Goal: Task Accomplishment & Management: Use online tool/utility

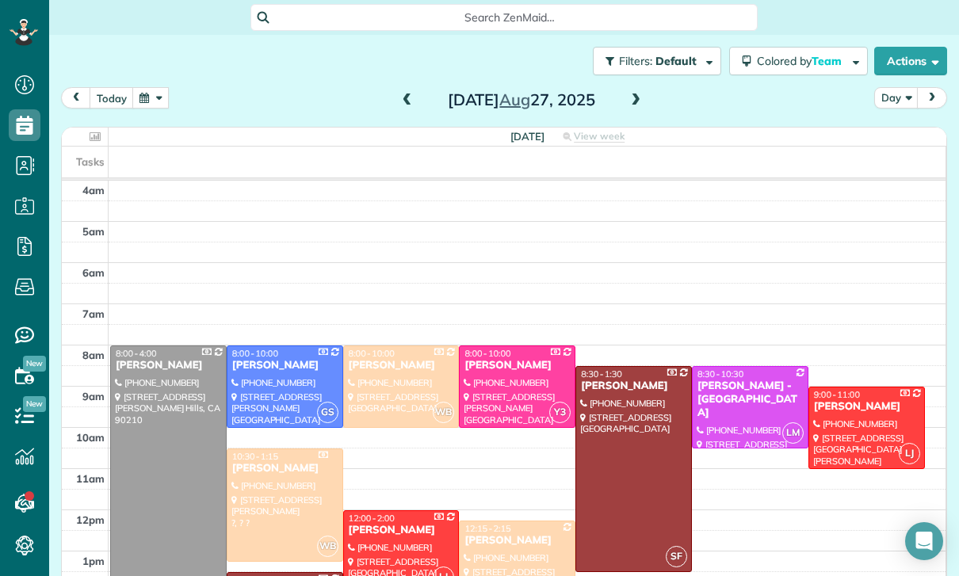
scroll to position [124, 0]
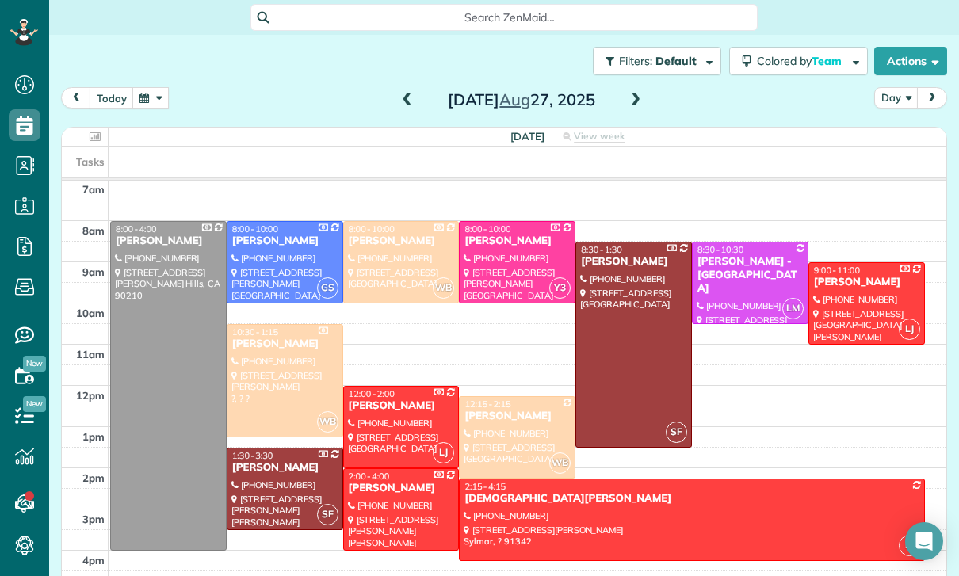
click at [151, 87] on button "button" at bounding box center [150, 97] width 36 height 21
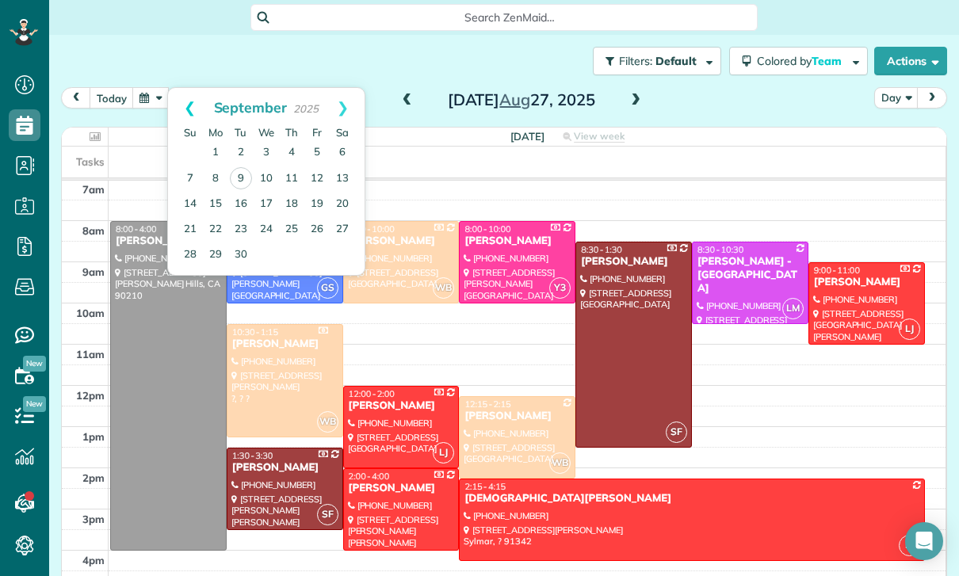
click at [187, 88] on link "Prev" at bounding box center [190, 108] width 44 height 40
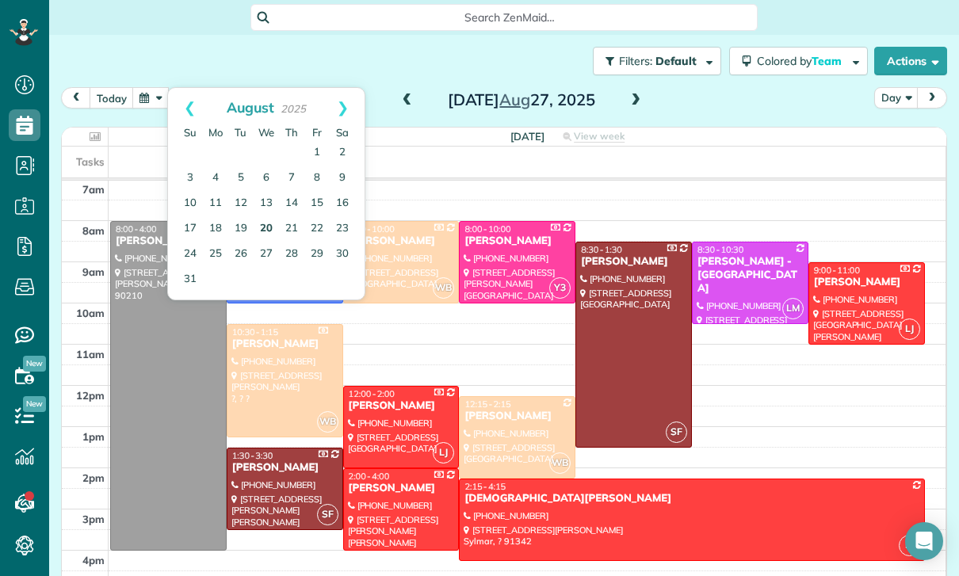
click at [266, 216] on link "20" at bounding box center [266, 228] width 25 height 25
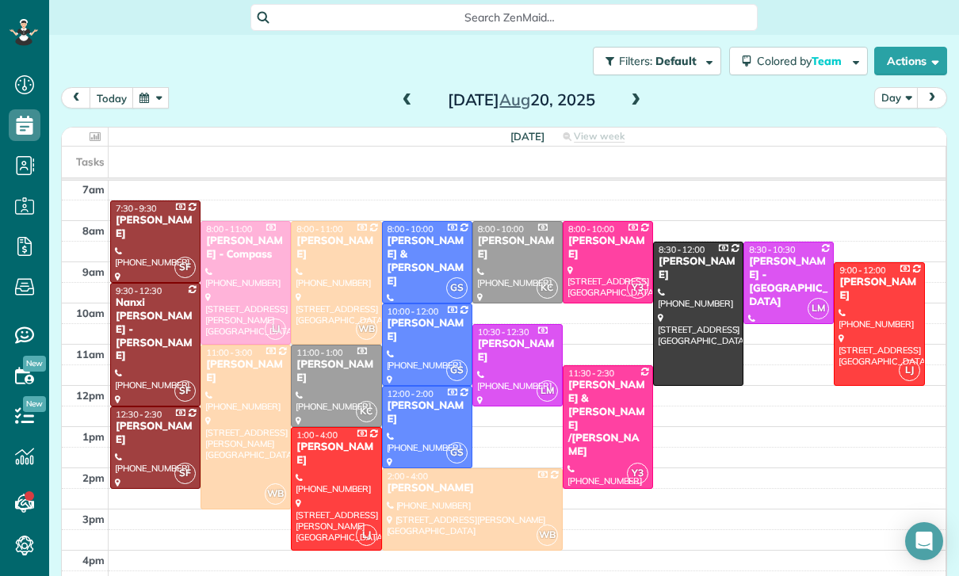
click at [598, 379] on div "[PERSON_NAME] & [PERSON_NAME] /[PERSON_NAME]" at bounding box center [608, 419] width 81 height 80
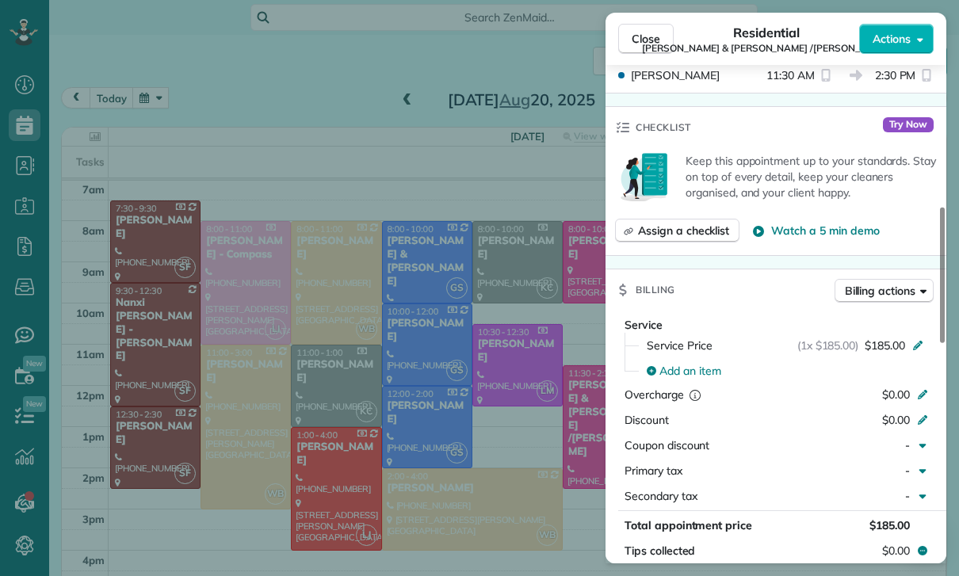
scroll to position [580, 0]
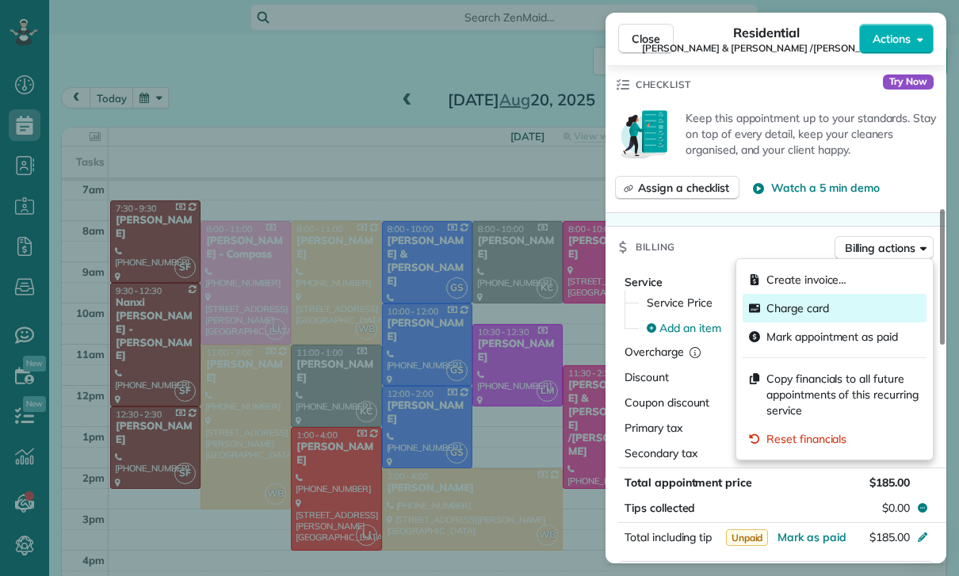
click at [804, 315] on span "Charge card" at bounding box center [798, 309] width 63 height 16
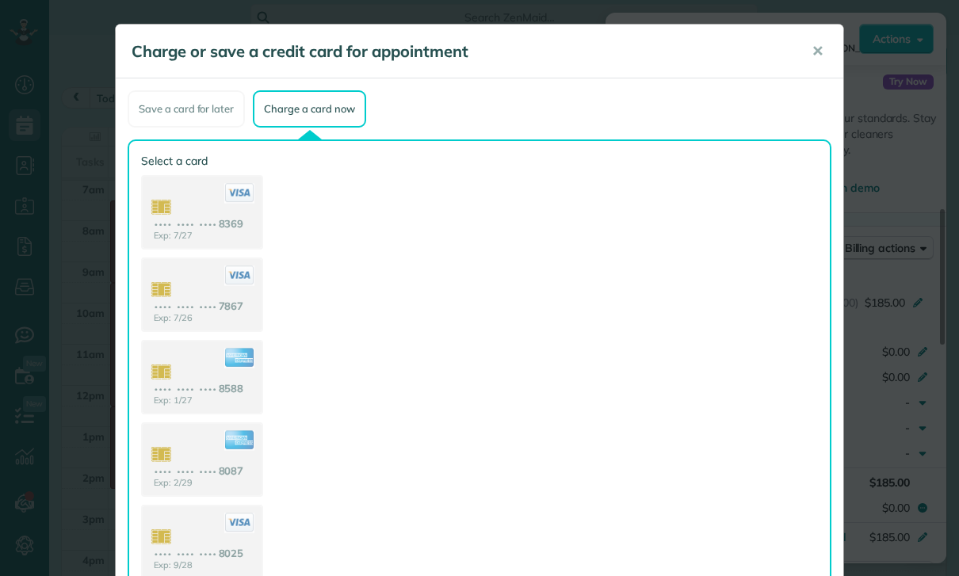
scroll to position [0, 0]
click at [817, 50] on span "✕" at bounding box center [818, 51] width 12 height 18
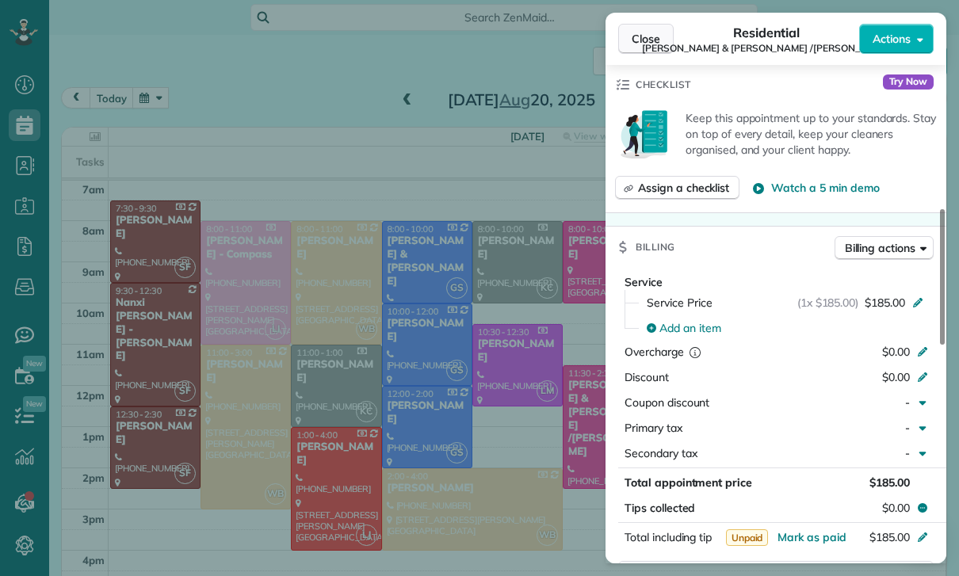
click at [646, 41] on span "Close" at bounding box center [646, 39] width 29 height 16
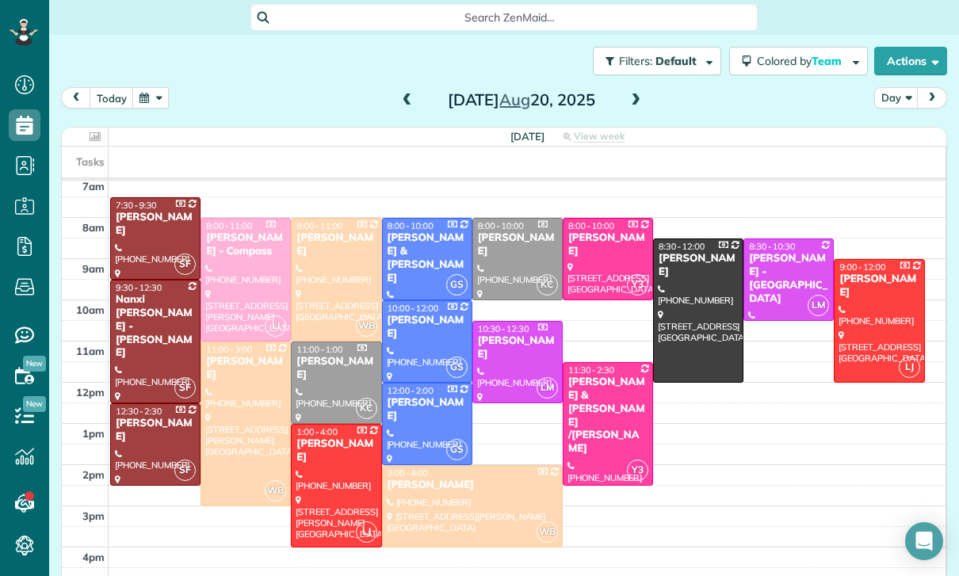
scroll to position [114, 0]
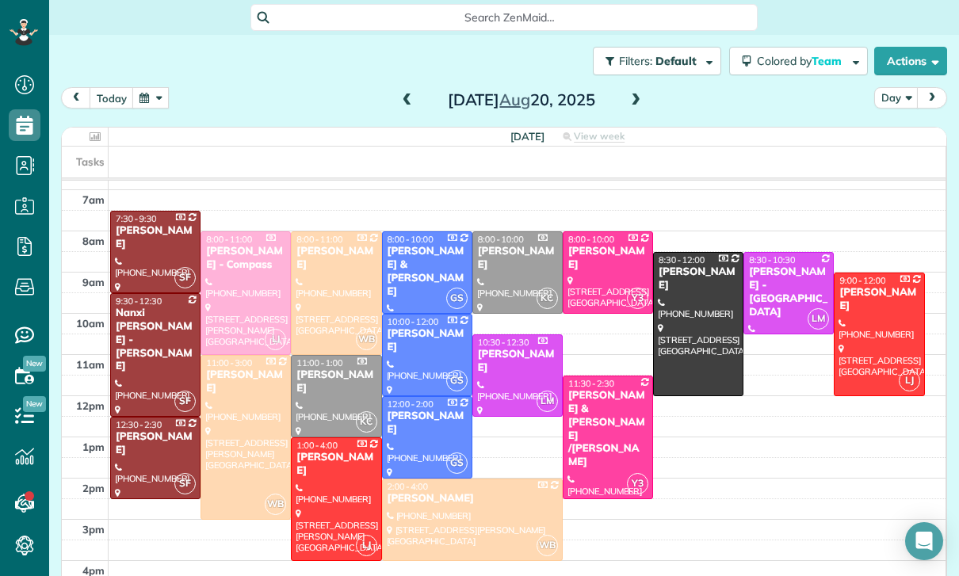
click at [162, 87] on button "button" at bounding box center [150, 97] width 36 height 21
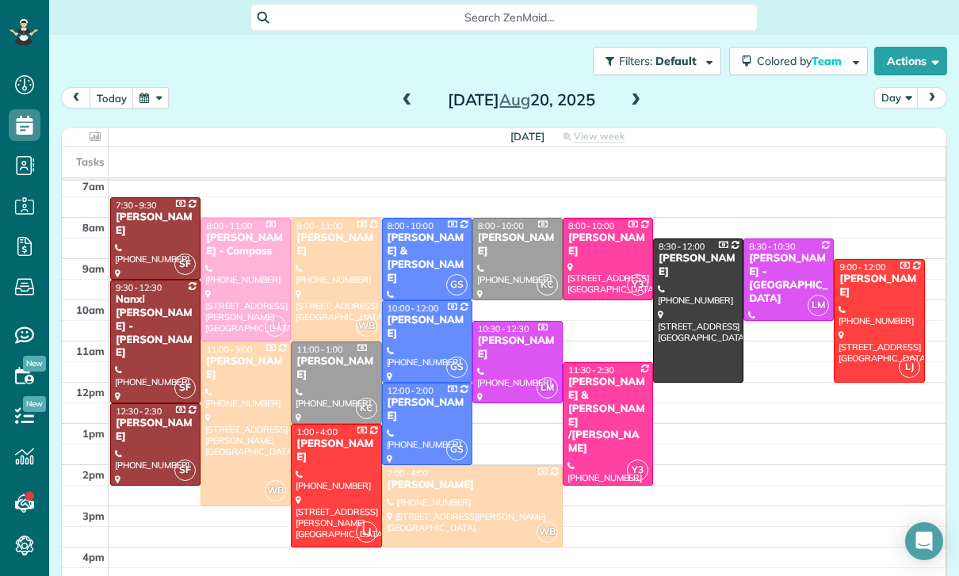
click at [162, 87] on button "button" at bounding box center [150, 97] width 36 height 21
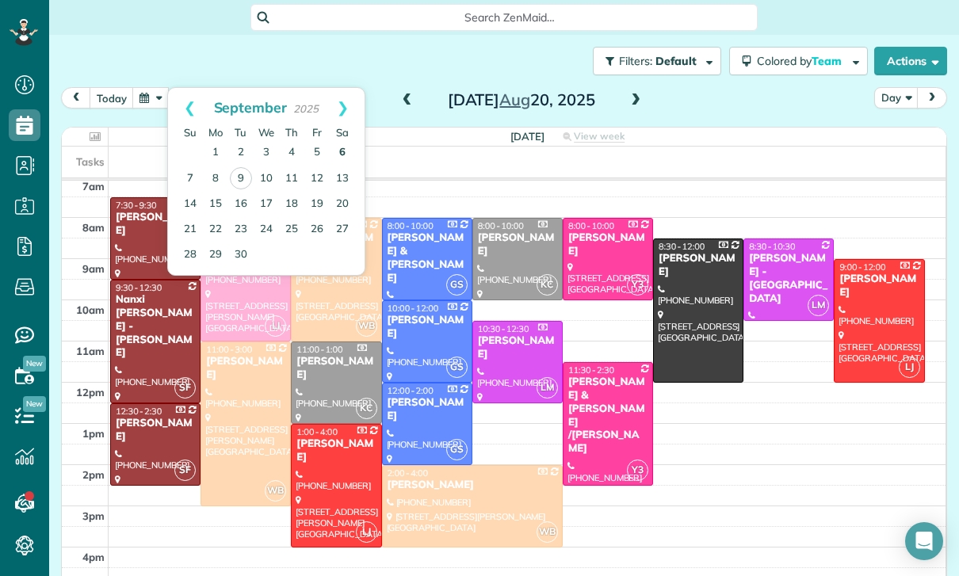
click at [341, 140] on link "6" at bounding box center [342, 152] width 25 height 25
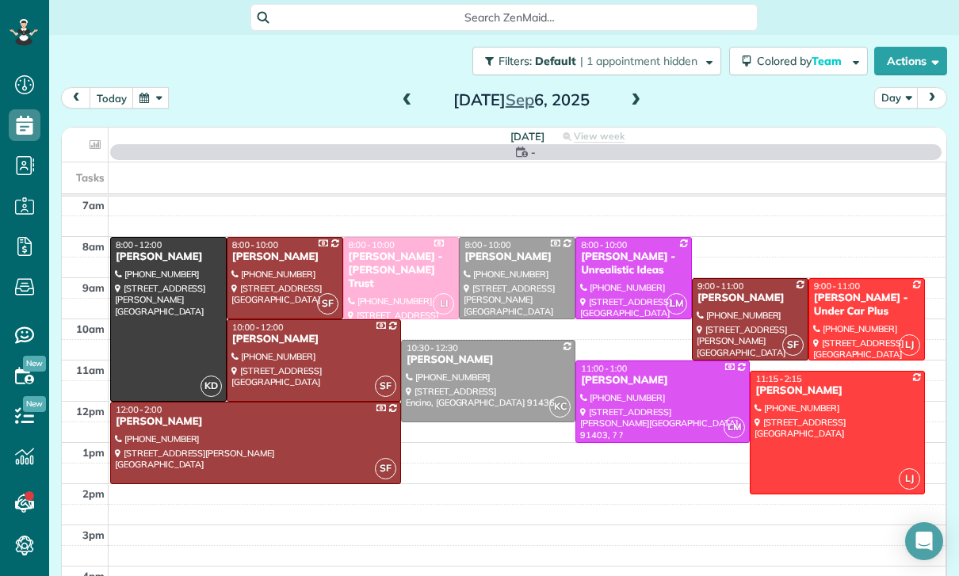
scroll to position [124, 0]
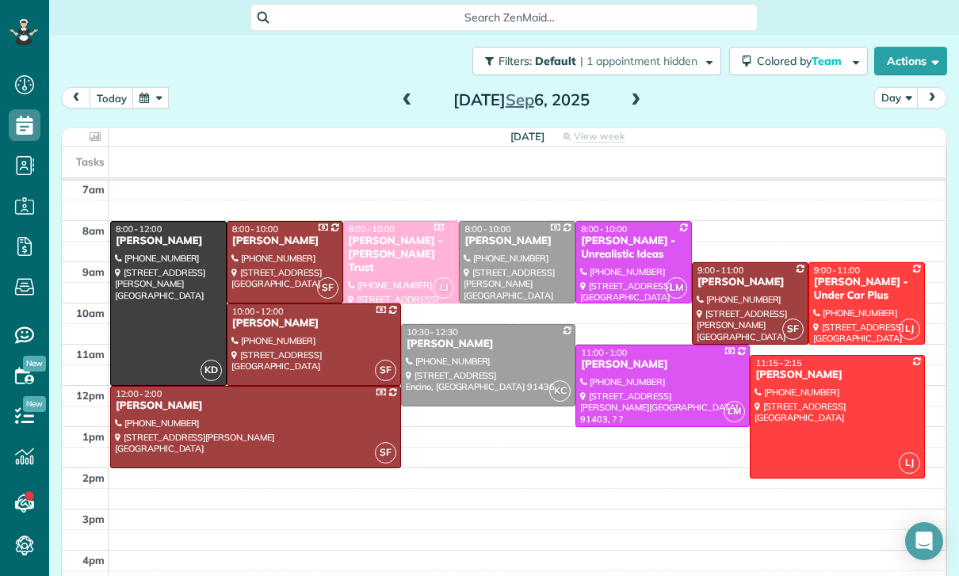
click at [460, 325] on div at bounding box center [488, 365] width 173 height 81
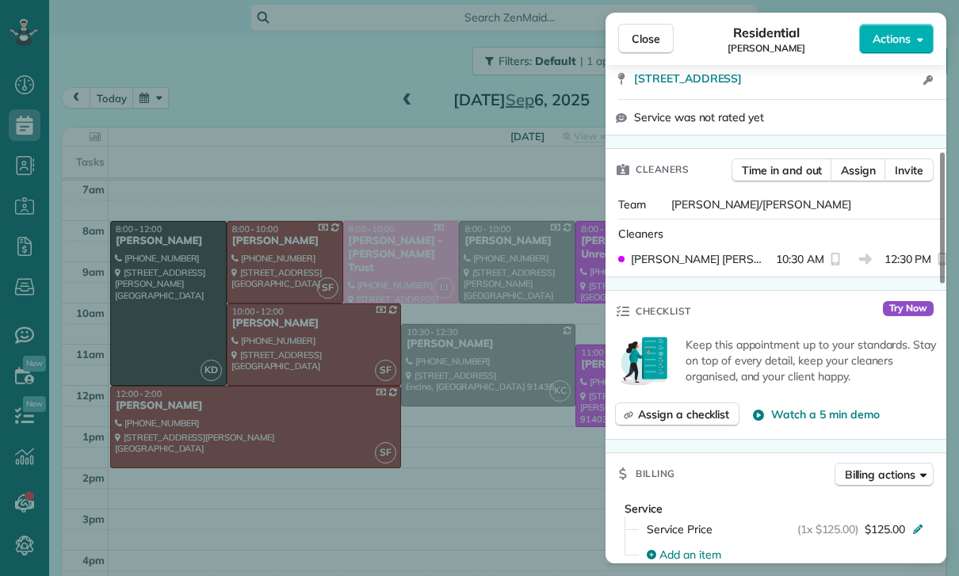
scroll to position [496, 0]
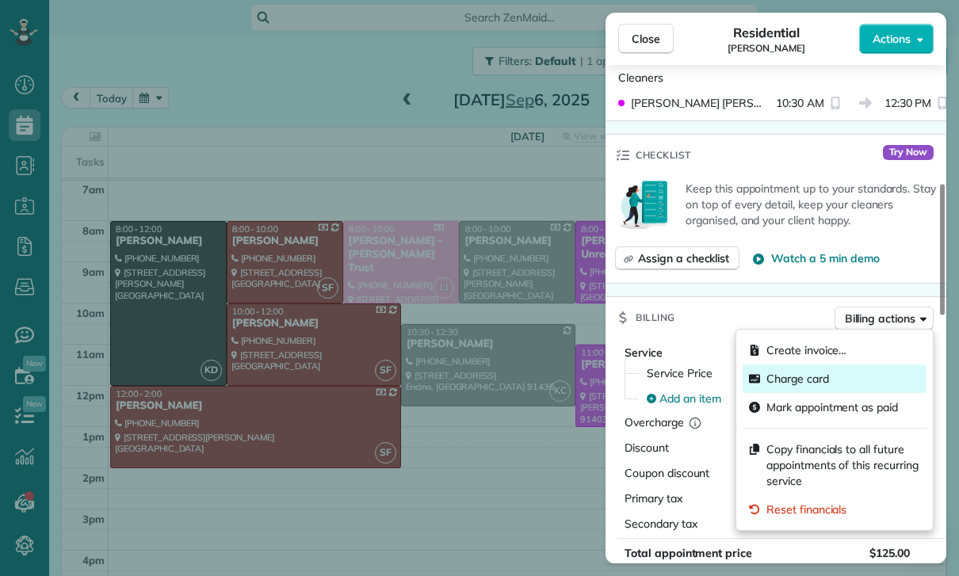
click at [795, 384] on span "Charge card" at bounding box center [798, 379] width 63 height 16
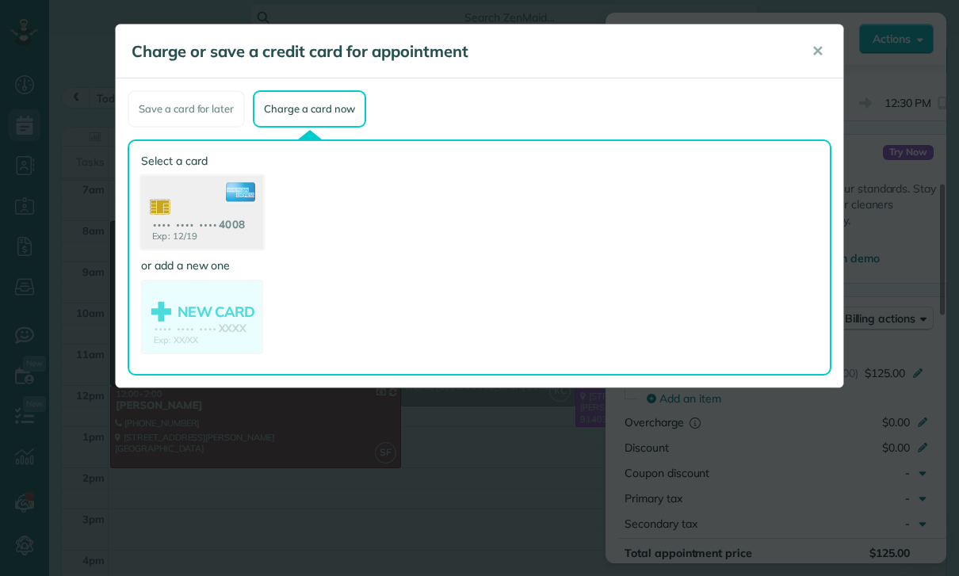
click at [192, 205] on use at bounding box center [202, 214] width 122 height 77
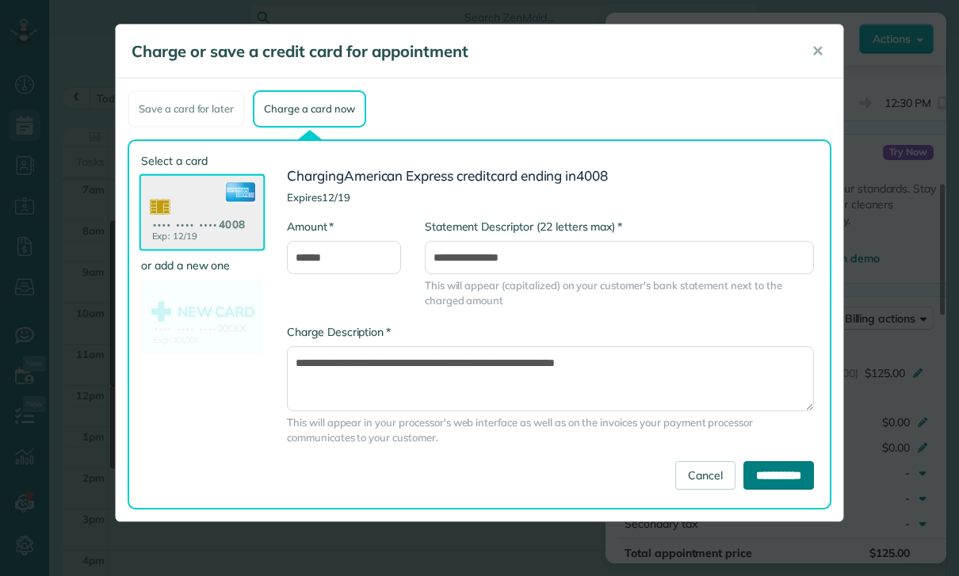
click at [771, 475] on input "**********" at bounding box center [779, 476] width 71 height 29
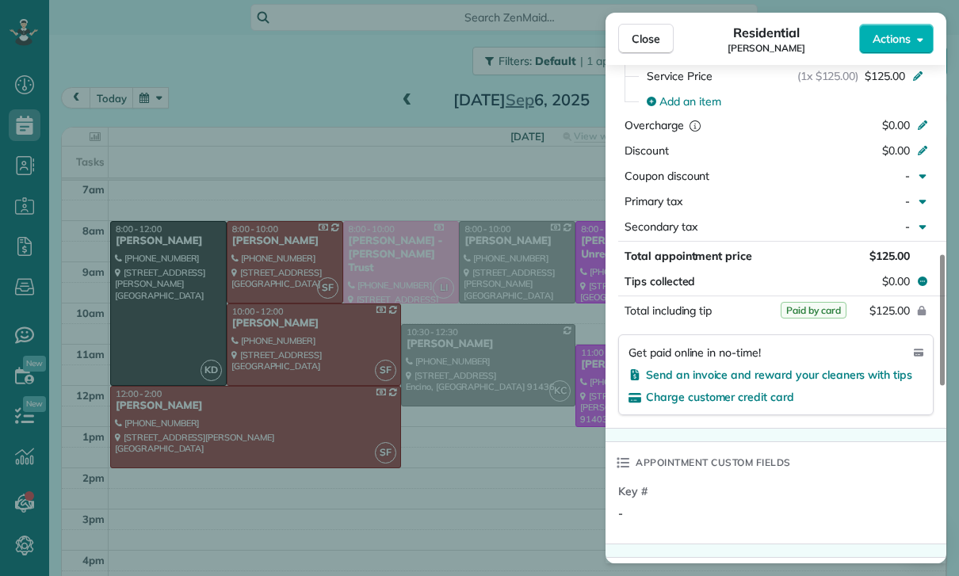
scroll to position [124, 0]
click at [387, 387] on div "Close Residential [PERSON_NAME] Actions Status Yet to Confirm [PERSON_NAME] · O…" at bounding box center [479, 288] width 959 height 576
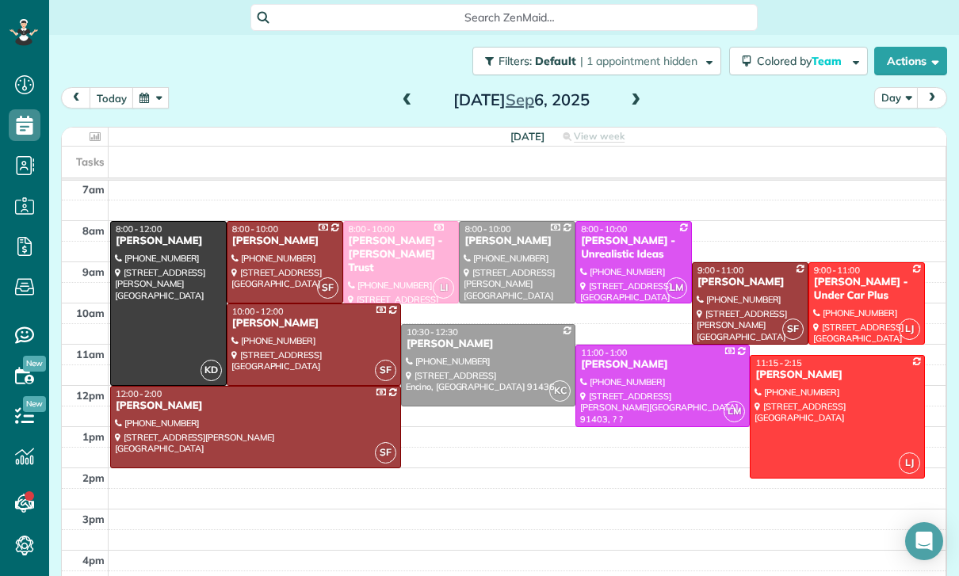
click at [154, 87] on button "button" at bounding box center [150, 97] width 36 height 21
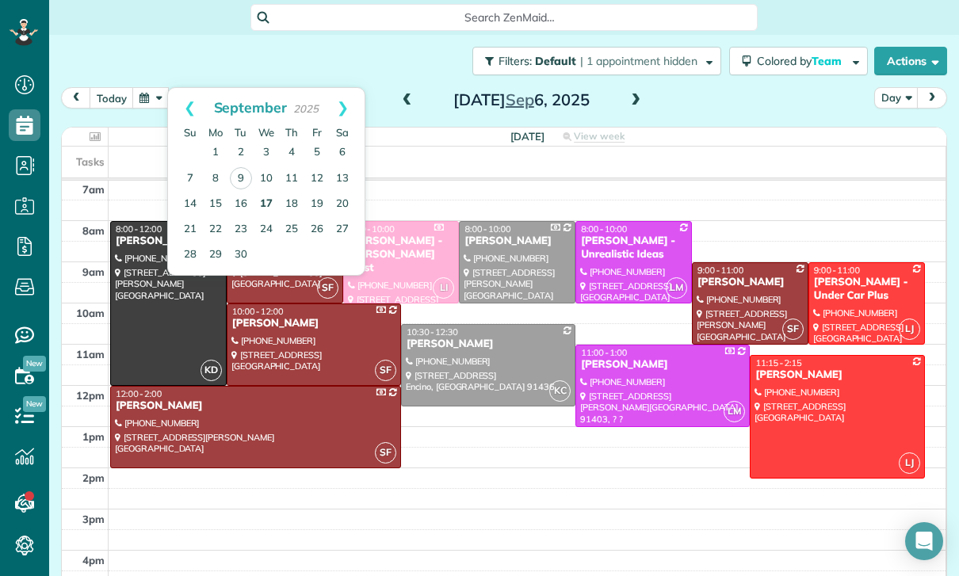
click at [262, 192] on link "17" at bounding box center [266, 204] width 25 height 25
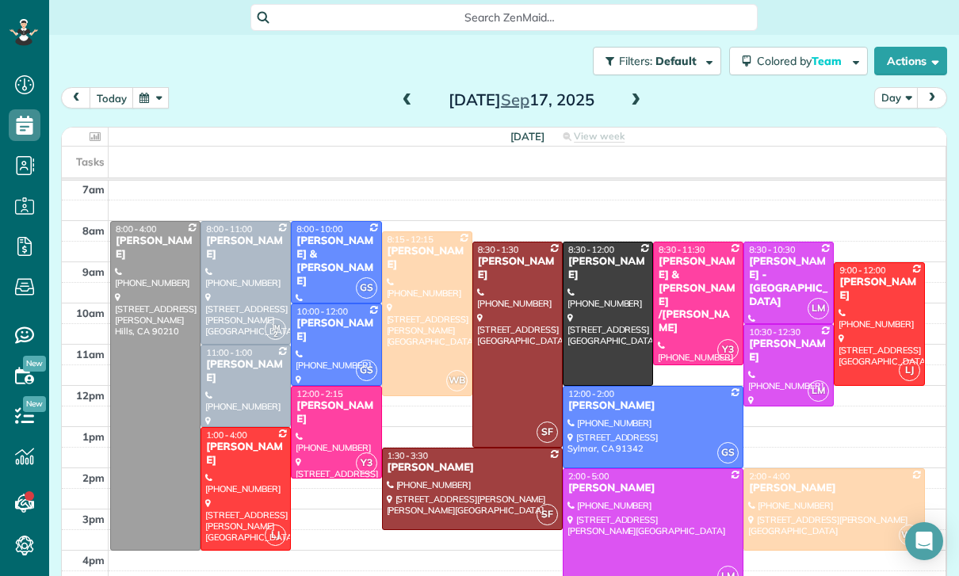
scroll to position [114, 0]
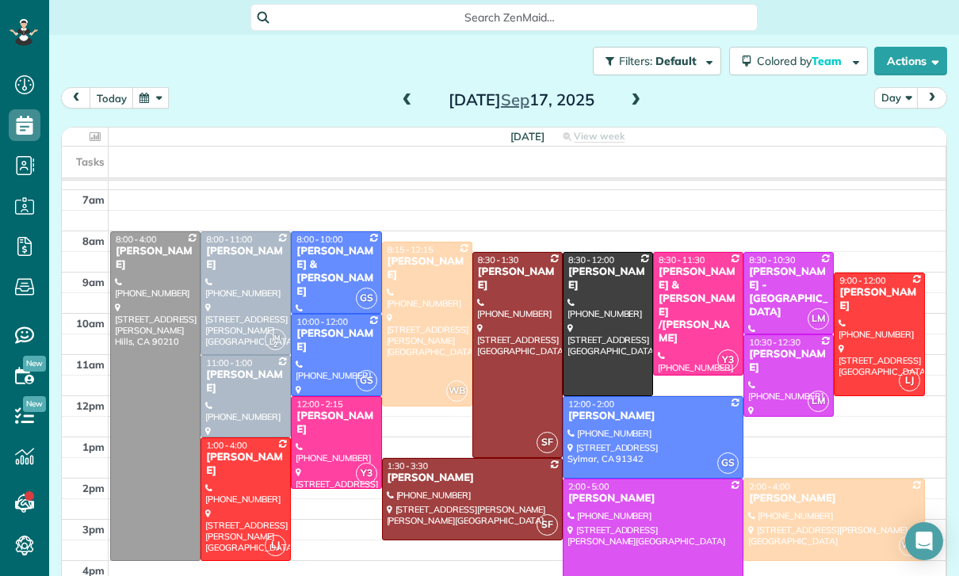
click at [146, 87] on button "button" at bounding box center [150, 97] width 36 height 21
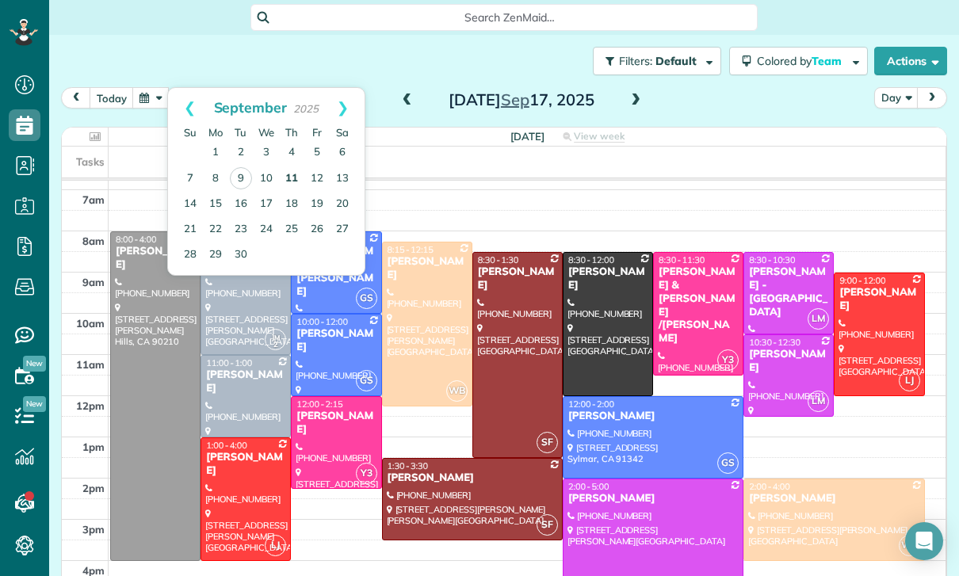
click at [295, 167] on link "11" at bounding box center [291, 179] width 25 height 25
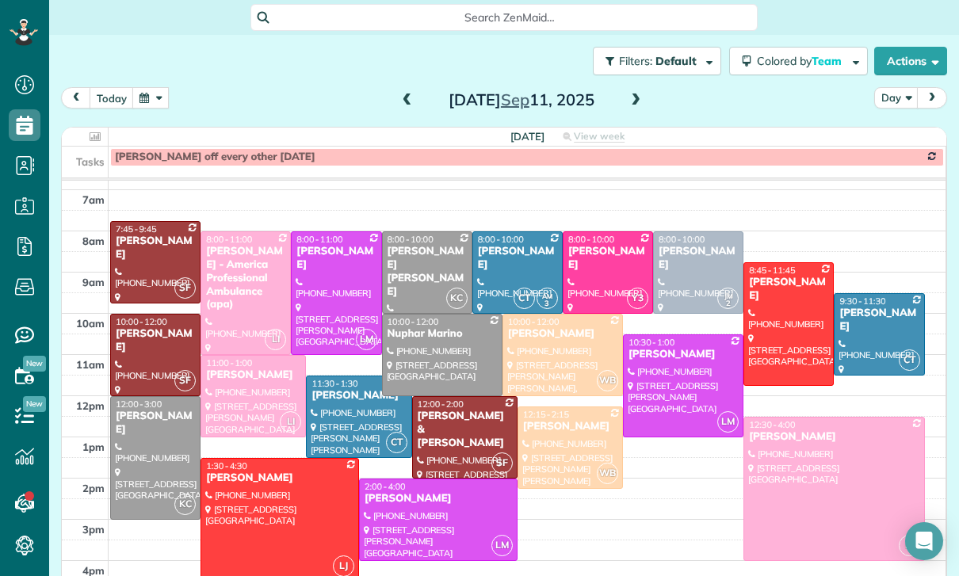
scroll to position [124, 0]
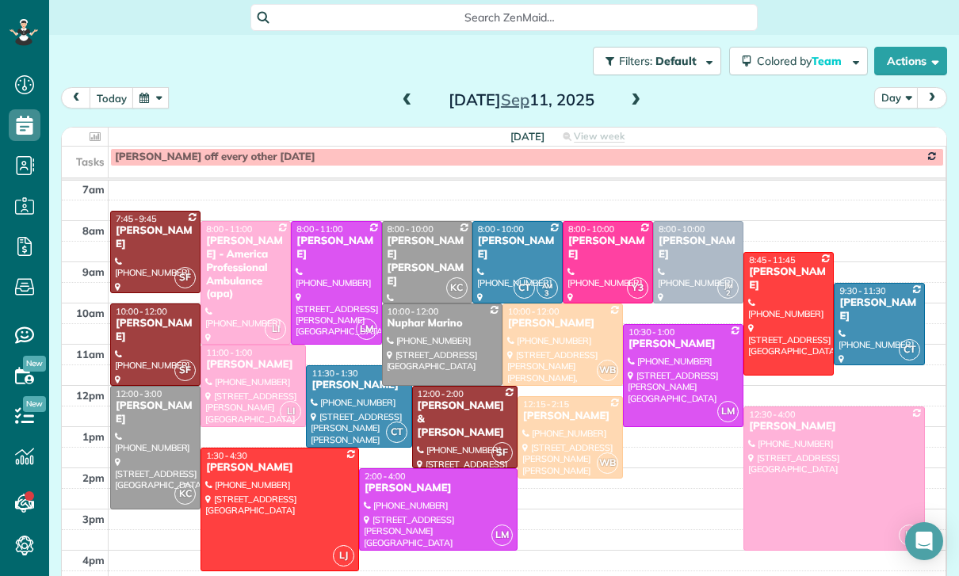
click at [148, 87] on button "button" at bounding box center [150, 97] width 36 height 21
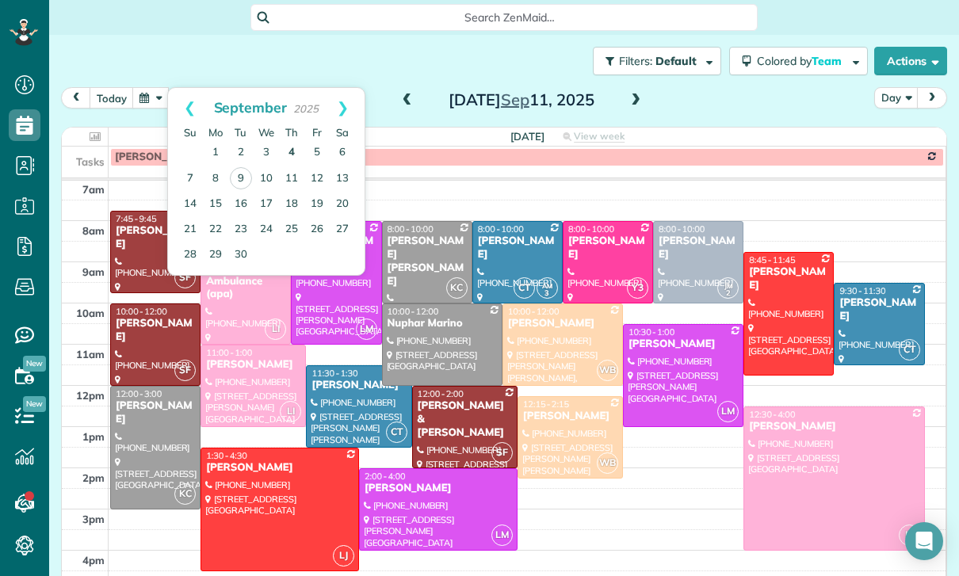
click at [293, 140] on link "4" at bounding box center [291, 152] width 25 height 25
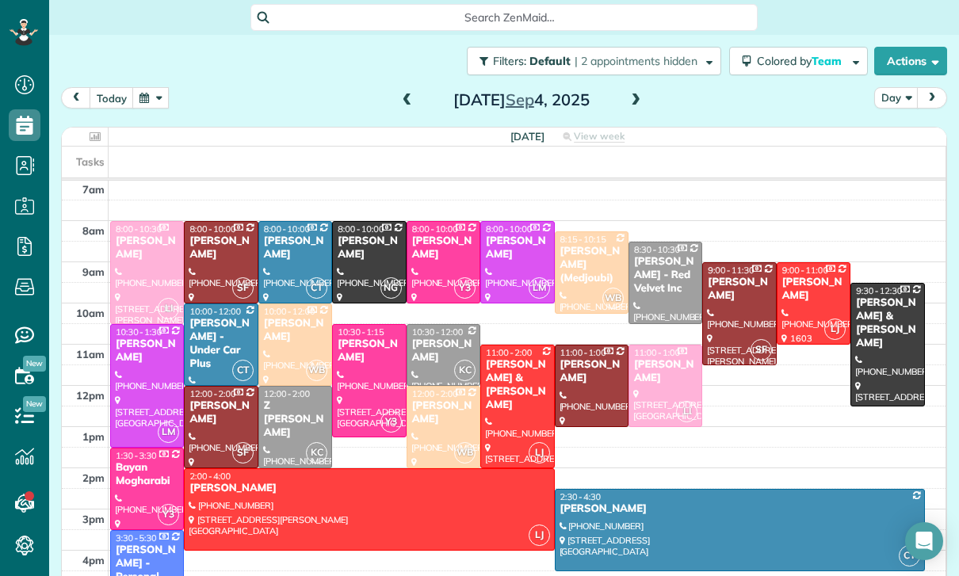
click at [511, 358] on div "[PERSON_NAME] & [PERSON_NAME]" at bounding box center [517, 385] width 64 height 54
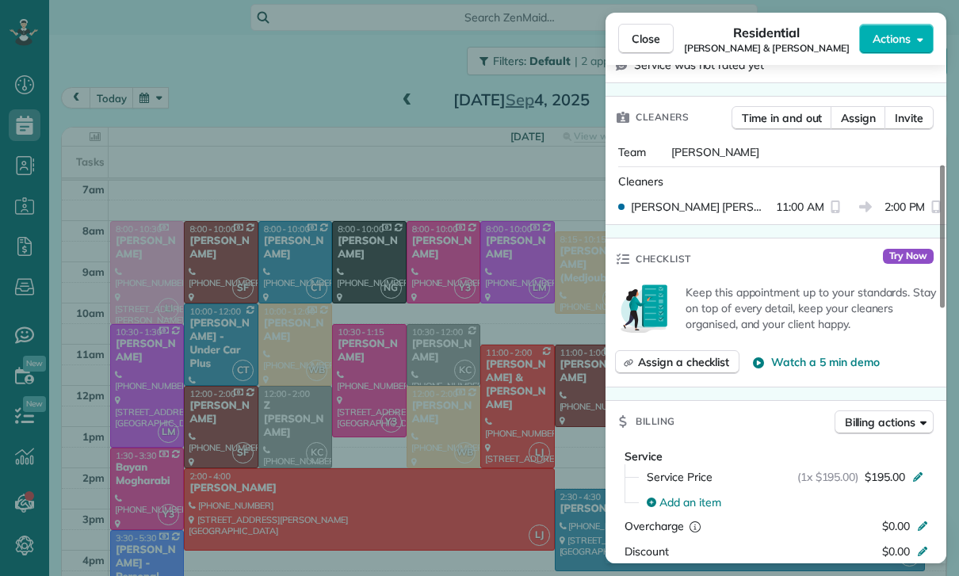
scroll to position [572, 0]
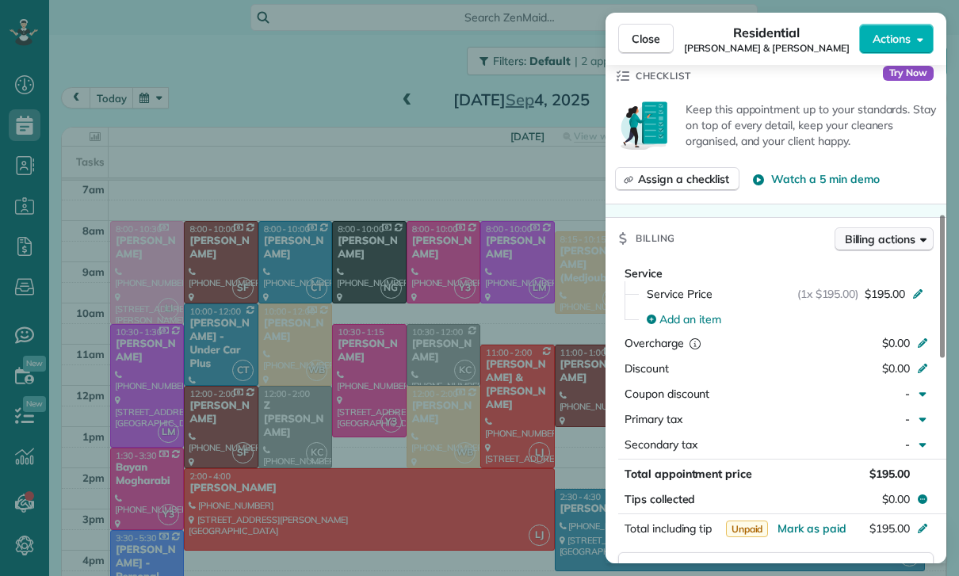
click at [897, 228] on button "Billing actions" at bounding box center [884, 240] width 99 height 24
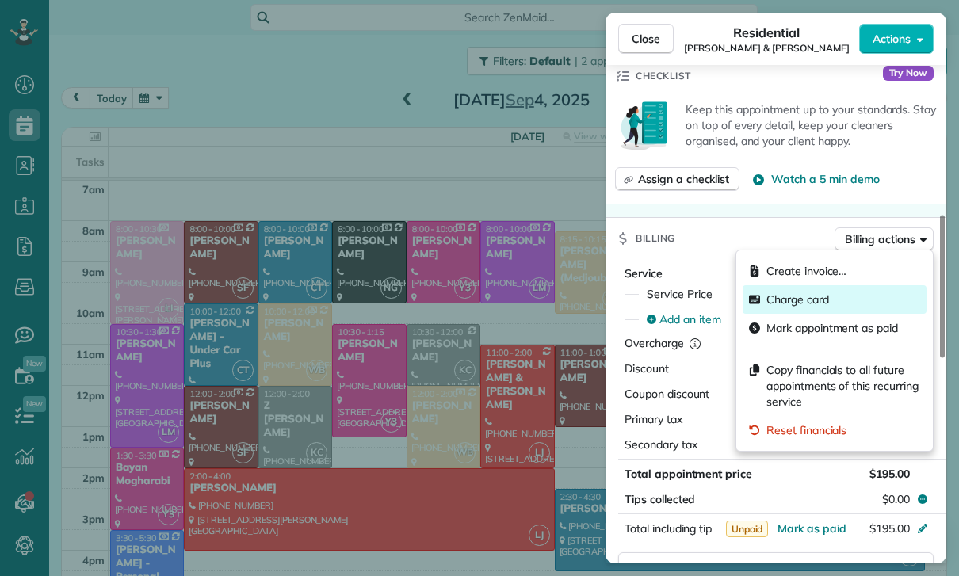
click at [800, 303] on span "Charge card" at bounding box center [798, 300] width 63 height 16
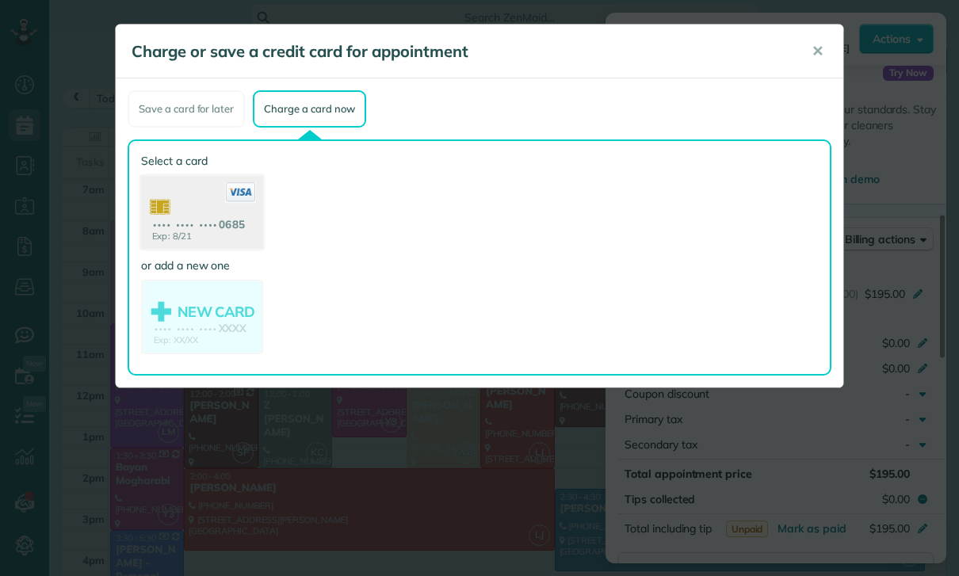
click at [201, 213] on use at bounding box center [202, 214] width 122 height 77
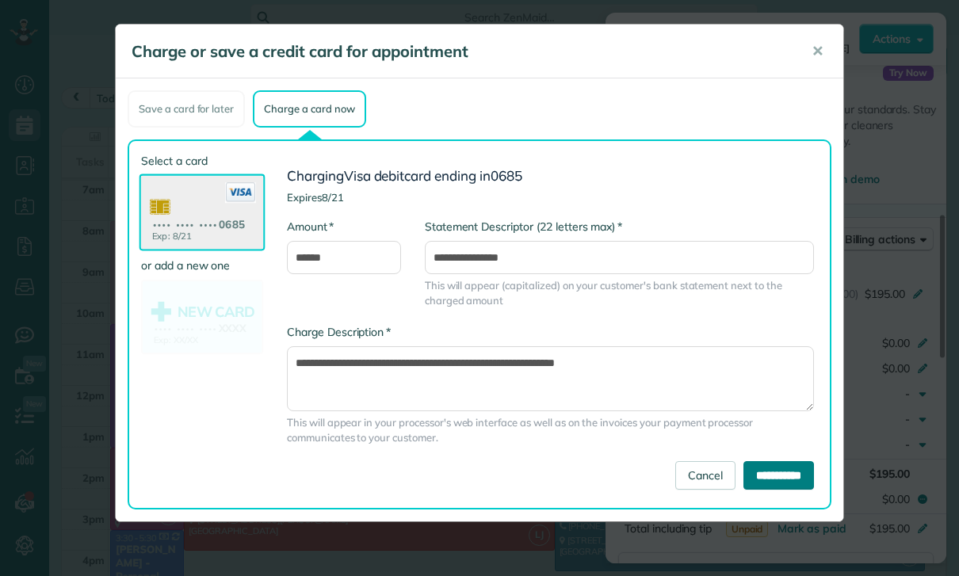
click at [771, 474] on input "**********" at bounding box center [779, 476] width 71 height 29
